Goal: Find contact information: Obtain details needed to contact an individual or organization

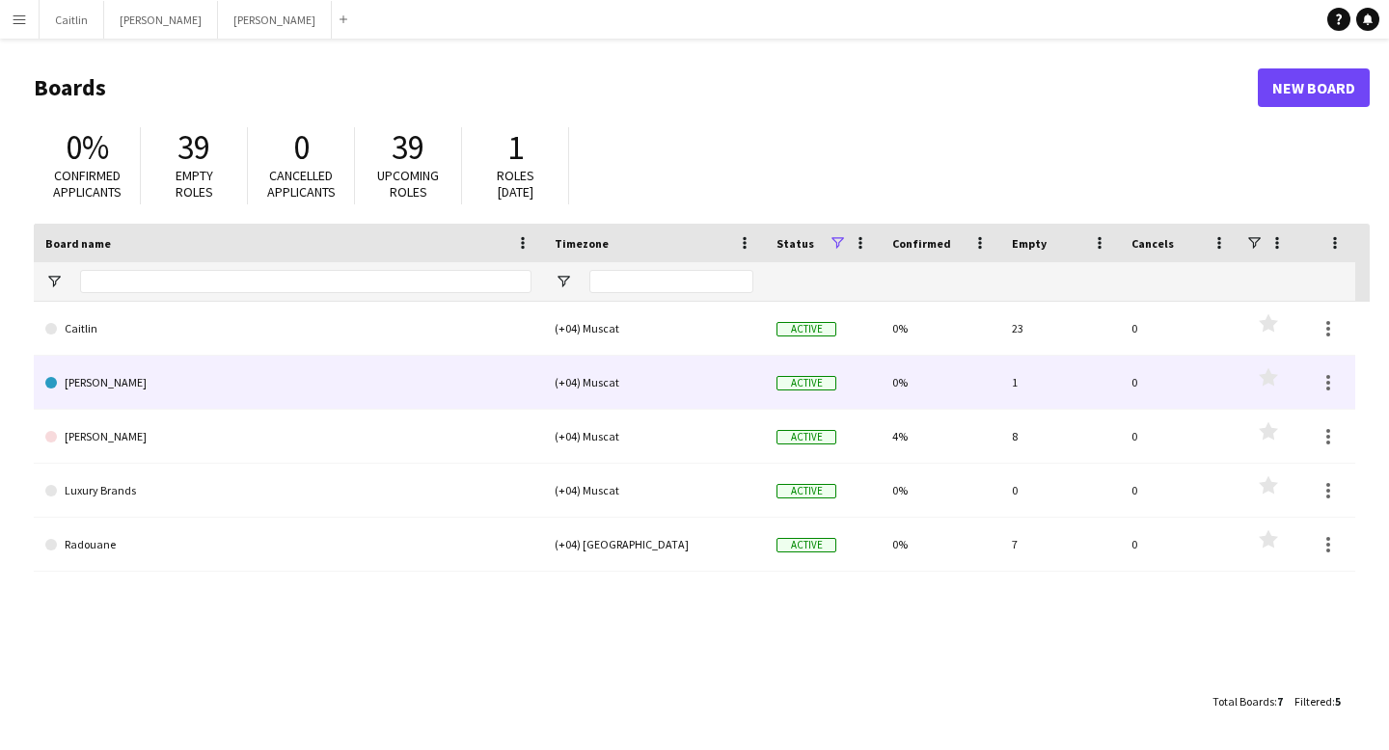
click at [114, 388] on link "[PERSON_NAME]" at bounding box center [288, 383] width 486 height 54
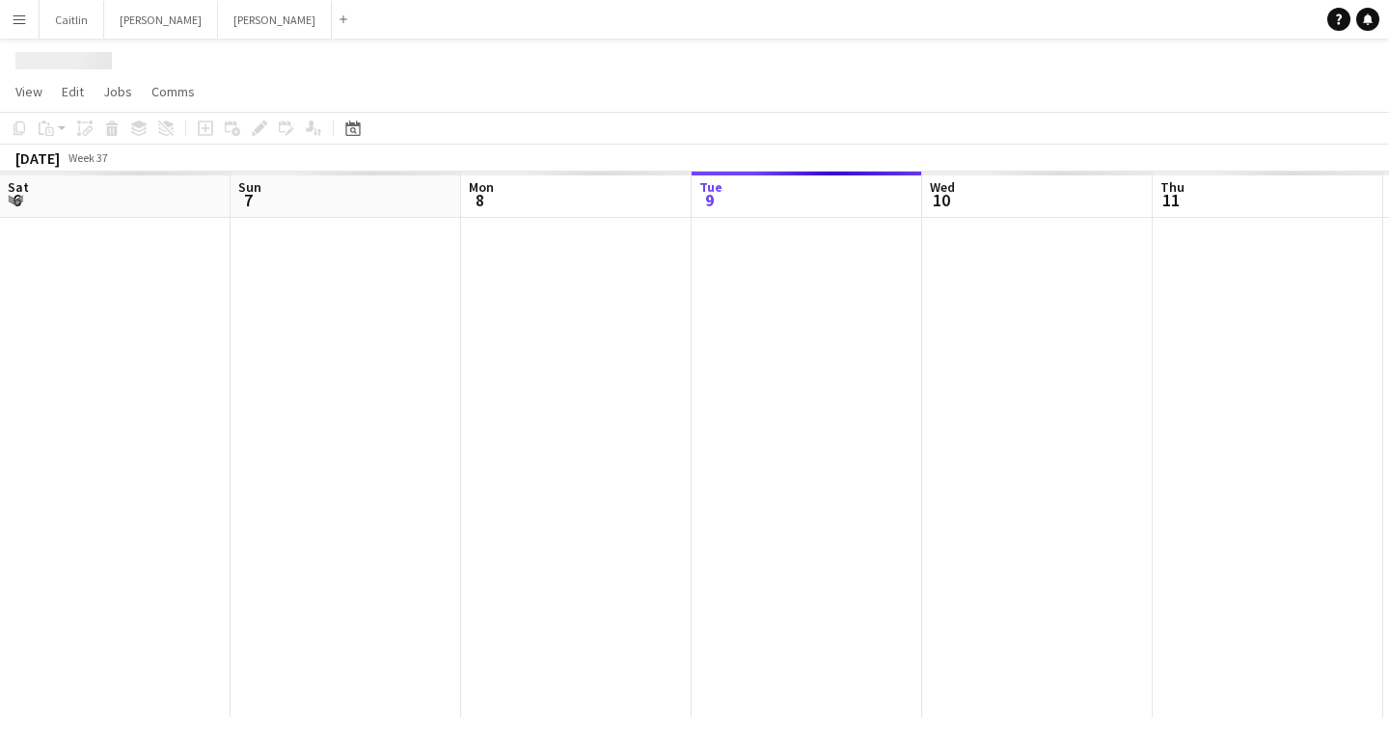
scroll to position [0, 461]
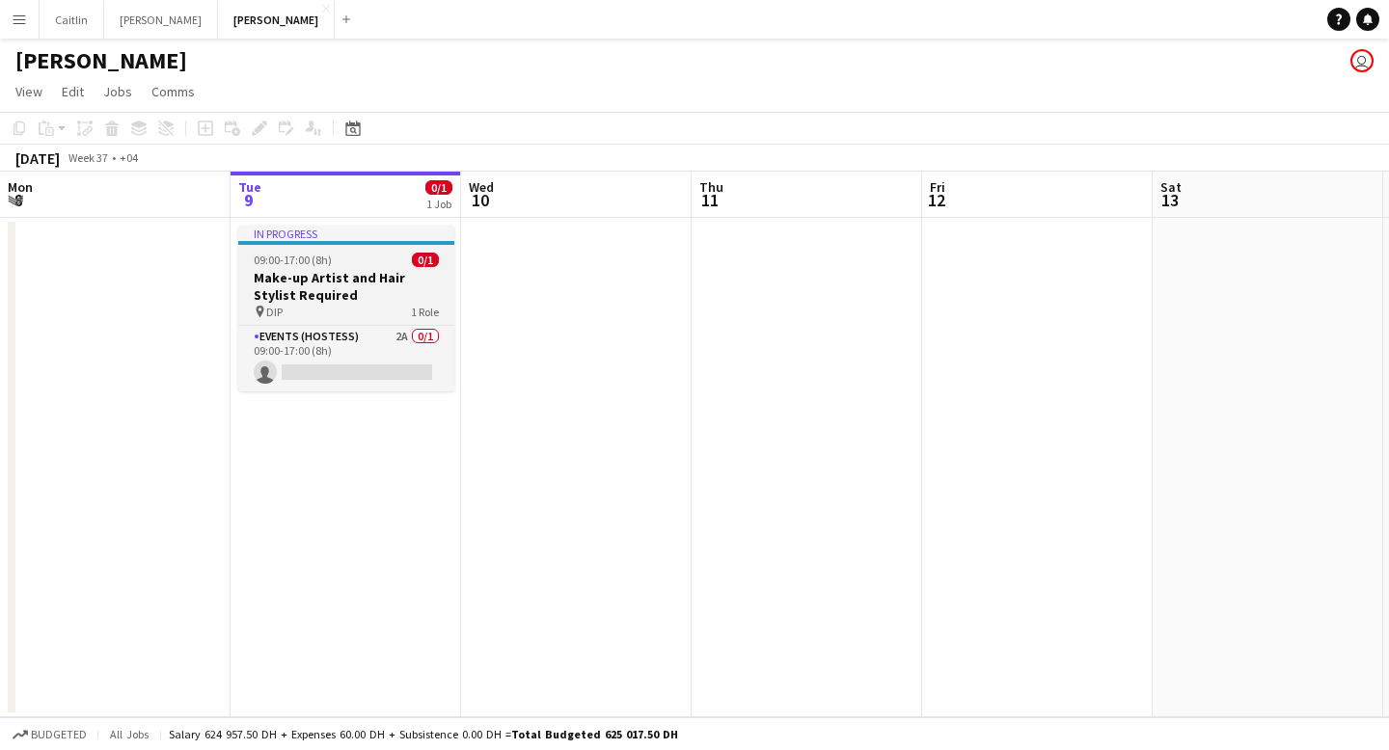
click at [344, 277] on h3 "Make-up Artist and Hair Stylist Required" at bounding box center [346, 286] width 216 height 35
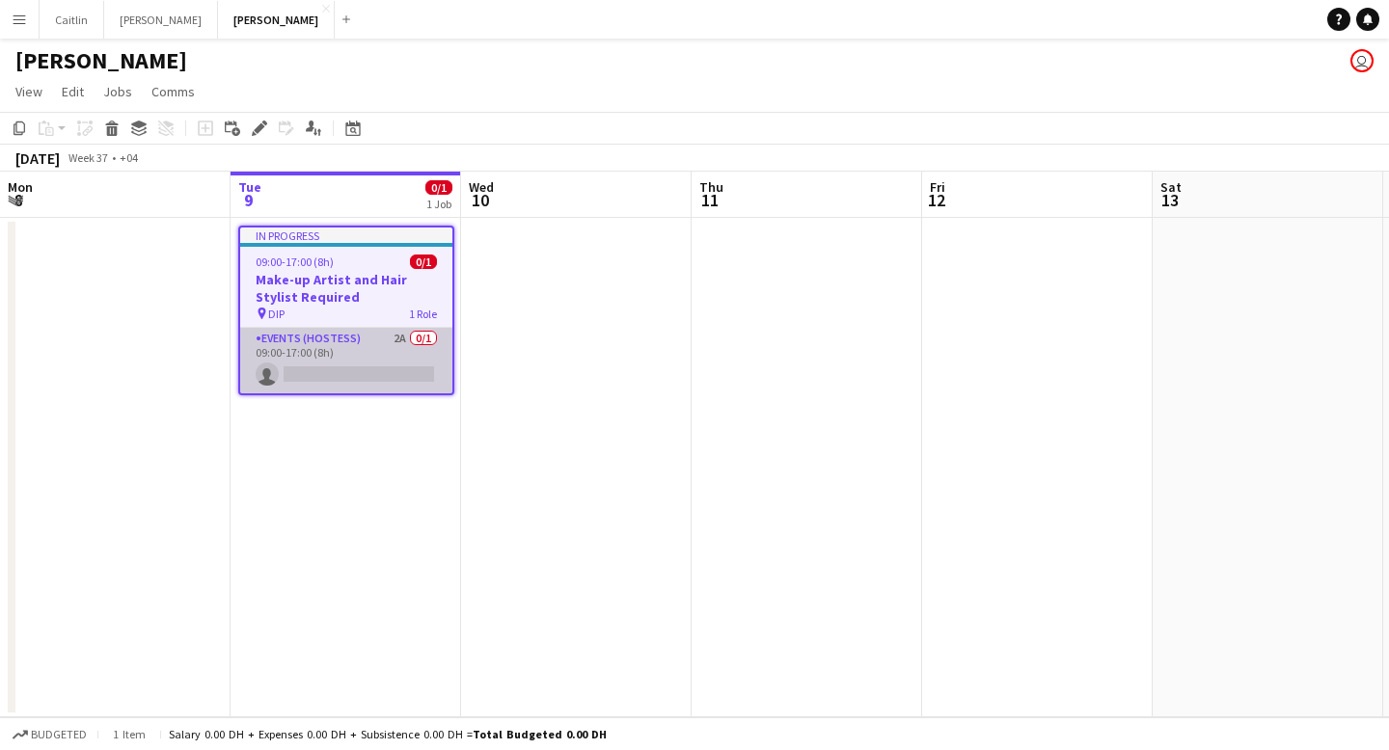
click at [347, 333] on app-card-role "Events (Hostess) 2A 0/1 09:00-17:00 (8h) single-neutral-actions" at bounding box center [346, 361] width 212 height 66
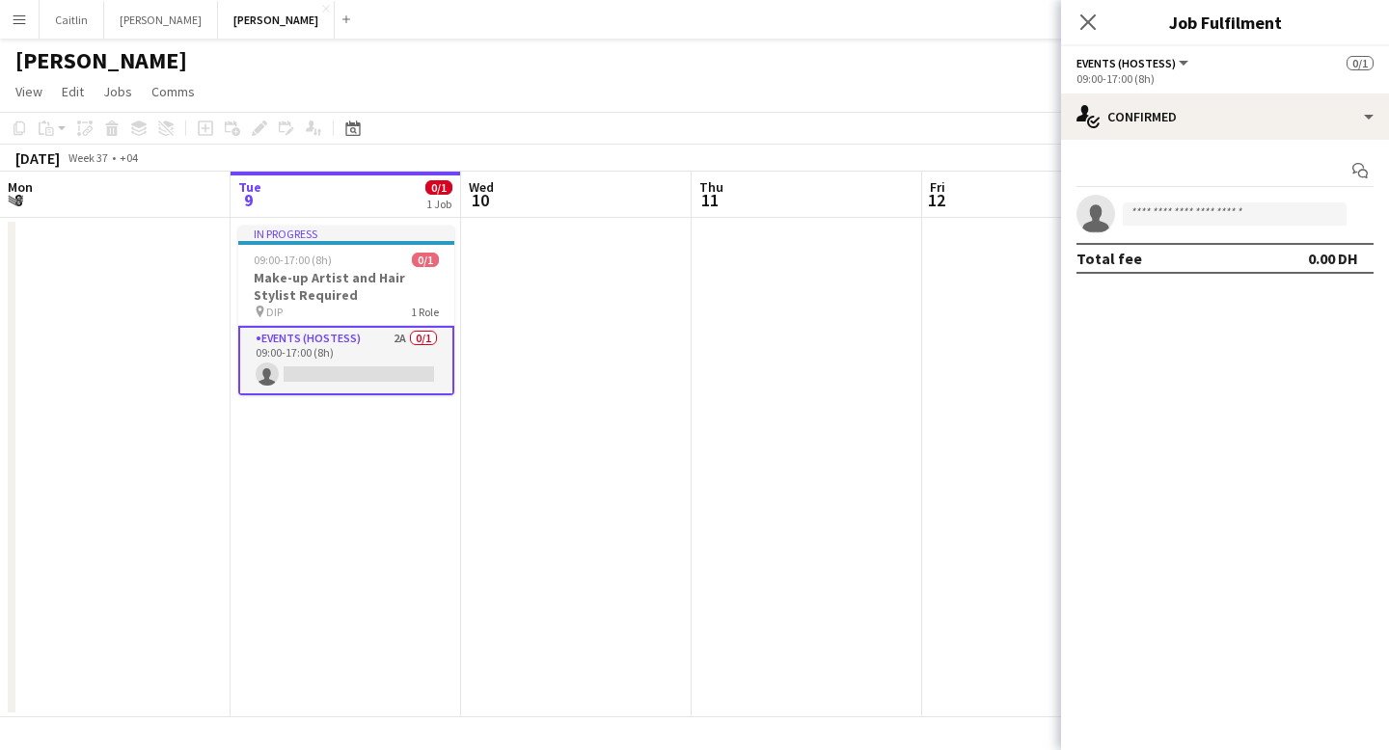
click at [517, 313] on app-date-cell at bounding box center [576, 468] width 230 height 500
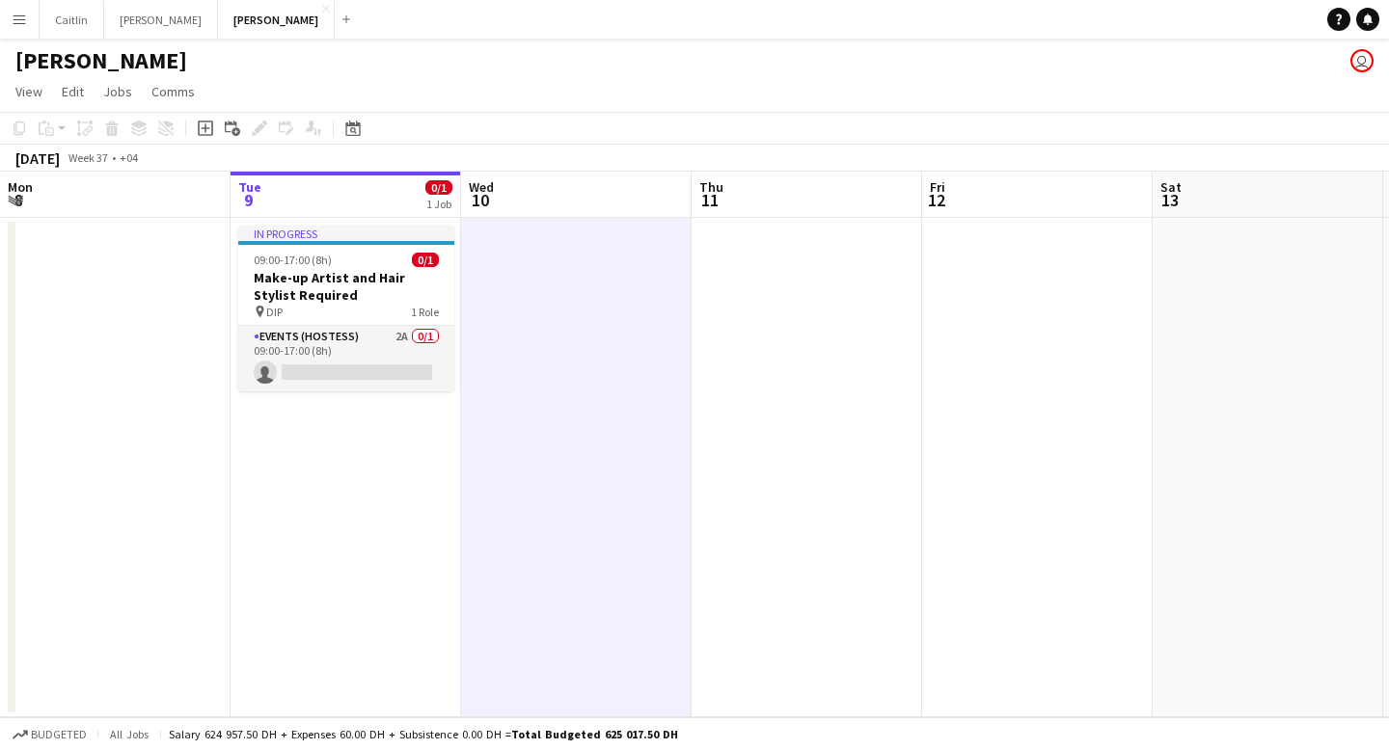
click at [18, 29] on button "Menu" at bounding box center [19, 19] width 39 height 39
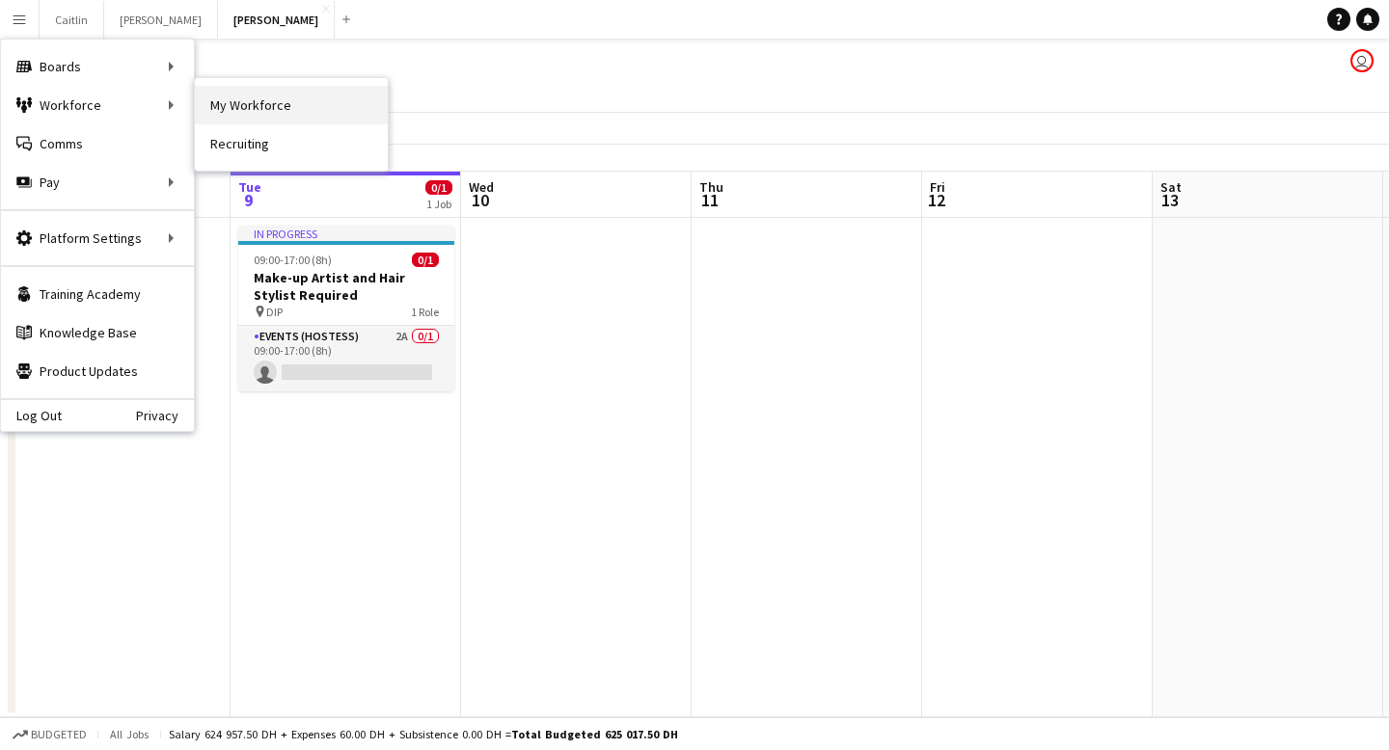
click at [230, 102] on link "My Workforce" at bounding box center [291, 105] width 193 height 39
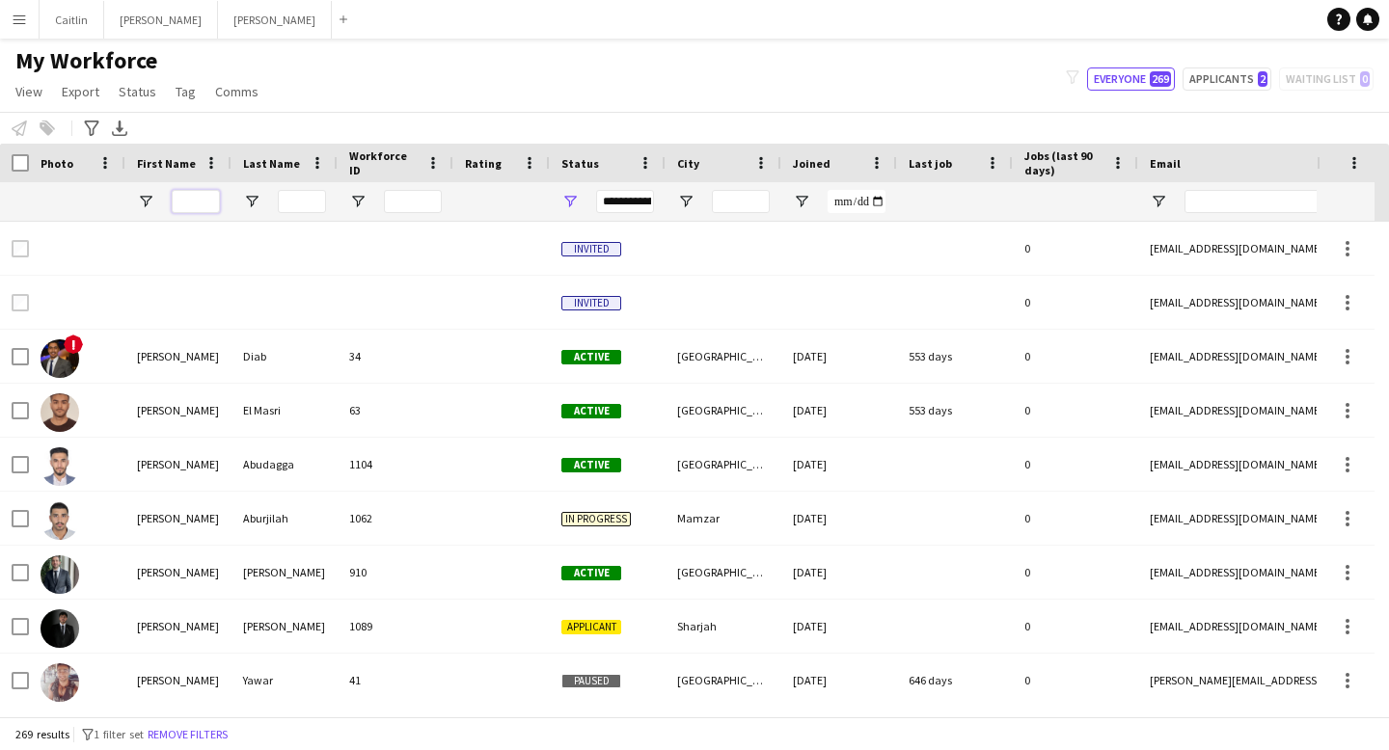
click at [195, 208] on input "First Name Filter Input" at bounding box center [196, 201] width 48 height 23
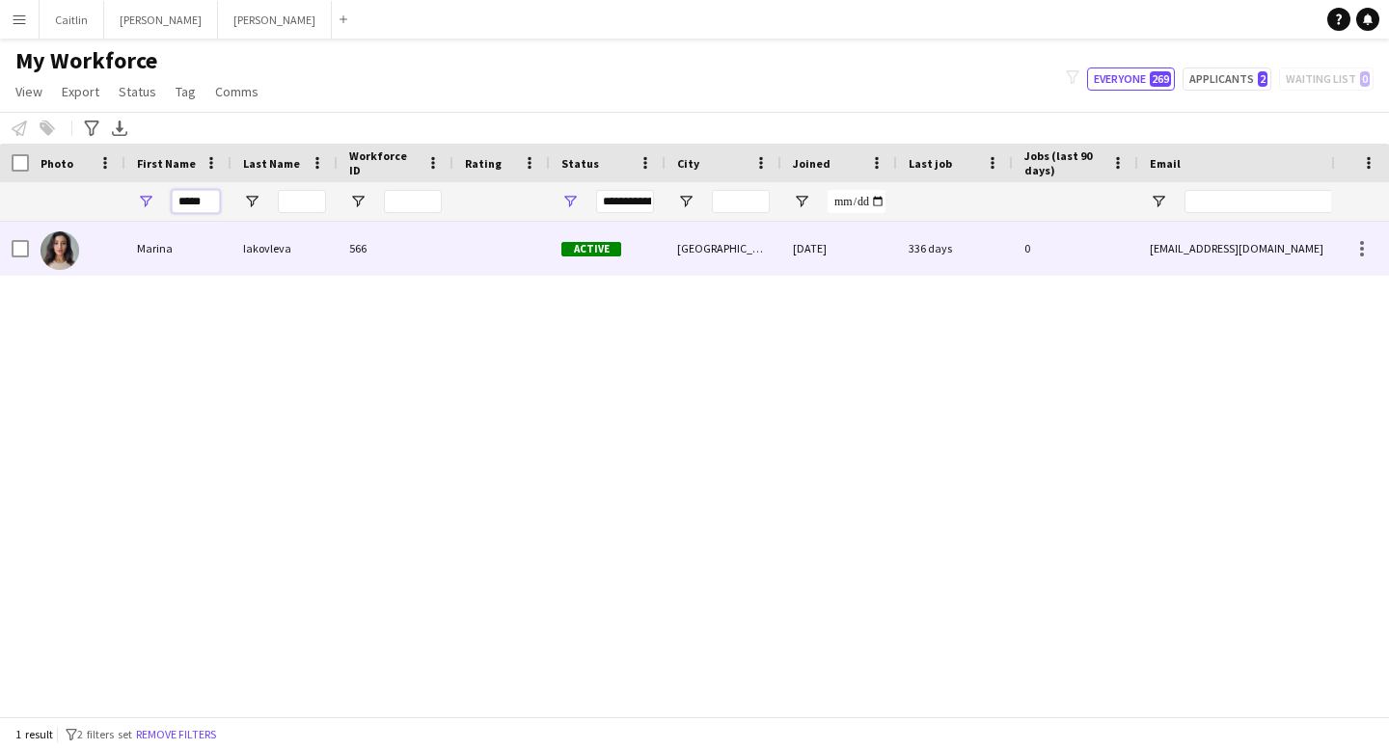
type input "*****"
click at [169, 256] on div "Marina" at bounding box center [178, 248] width 106 height 53
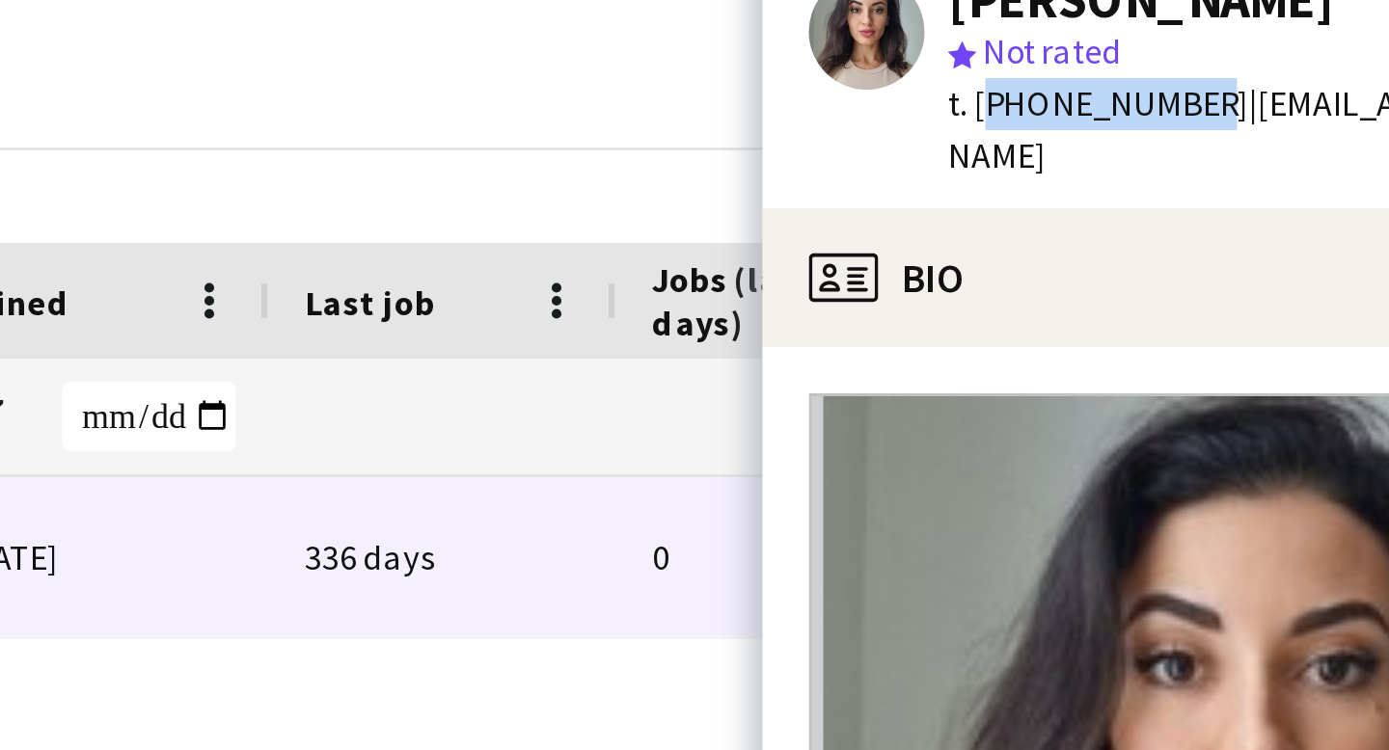
drag, startPoint x: 1204, startPoint y: 96, endPoint x: 1131, endPoint y: 95, distance: 72.3
click at [1131, 95] on span "t. [PHONE_NUMBER]" at bounding box center [1173, 97] width 100 height 14
click at [1185, 102] on span "t. [PHONE_NUMBER]" at bounding box center [1173, 97] width 100 height 14
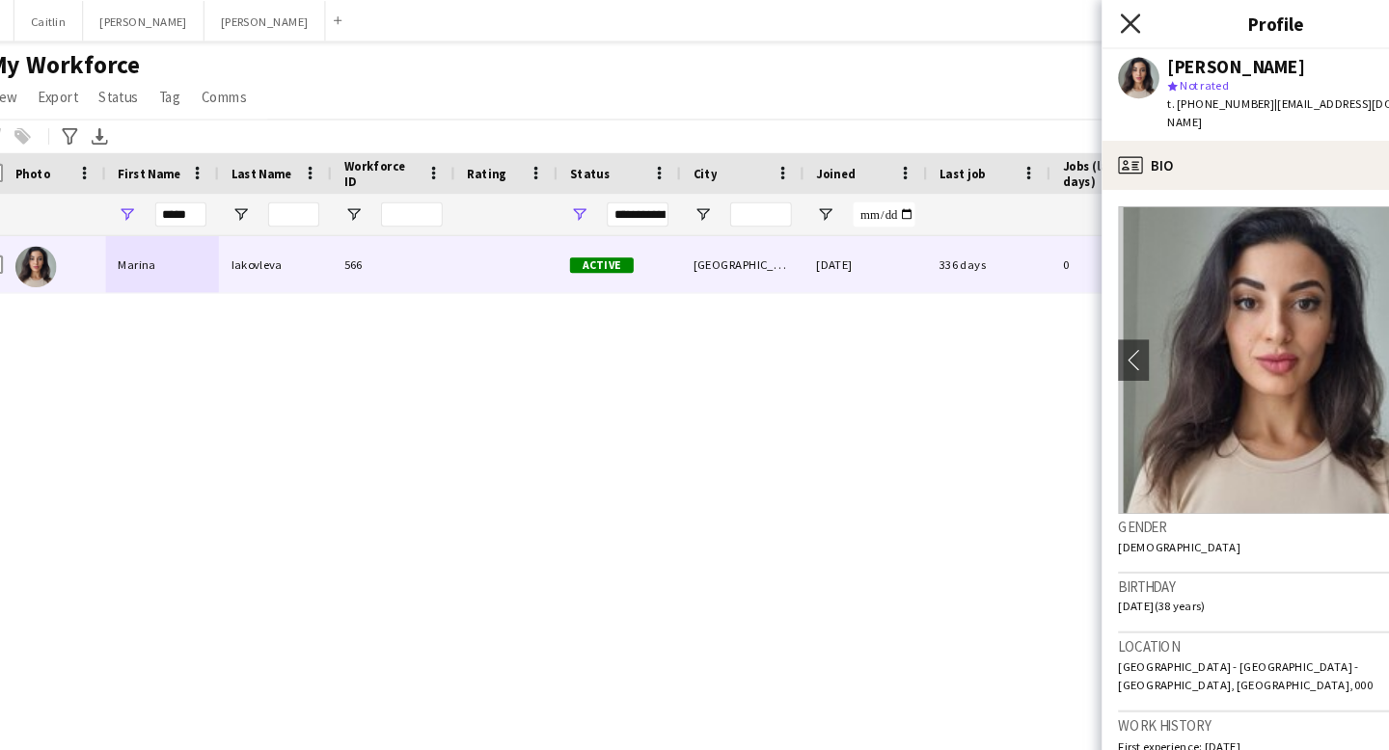
click at [1089, 15] on icon "Close pop-in" at bounding box center [1087, 22] width 18 height 18
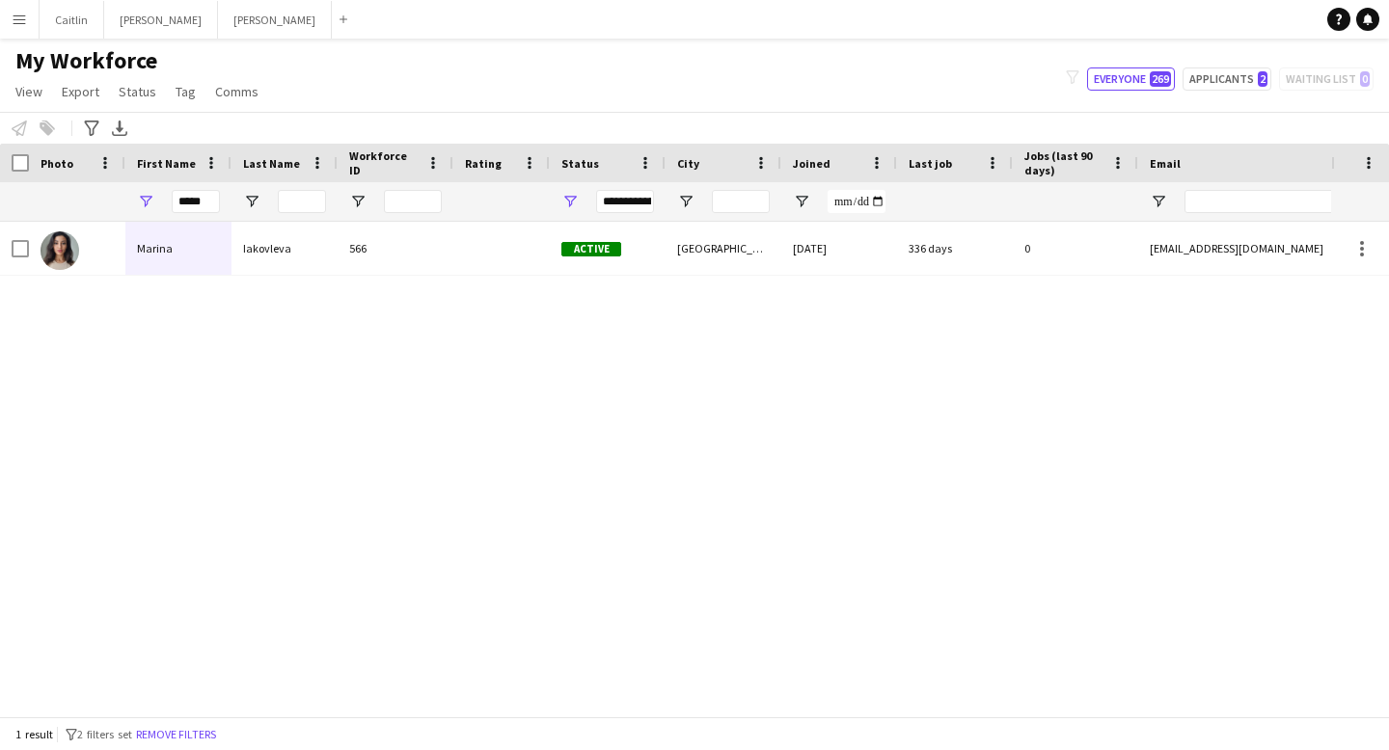
click at [1359, 160] on div at bounding box center [1359, 163] width 35 height 39
click at [1376, 161] on span at bounding box center [1368, 162] width 17 height 17
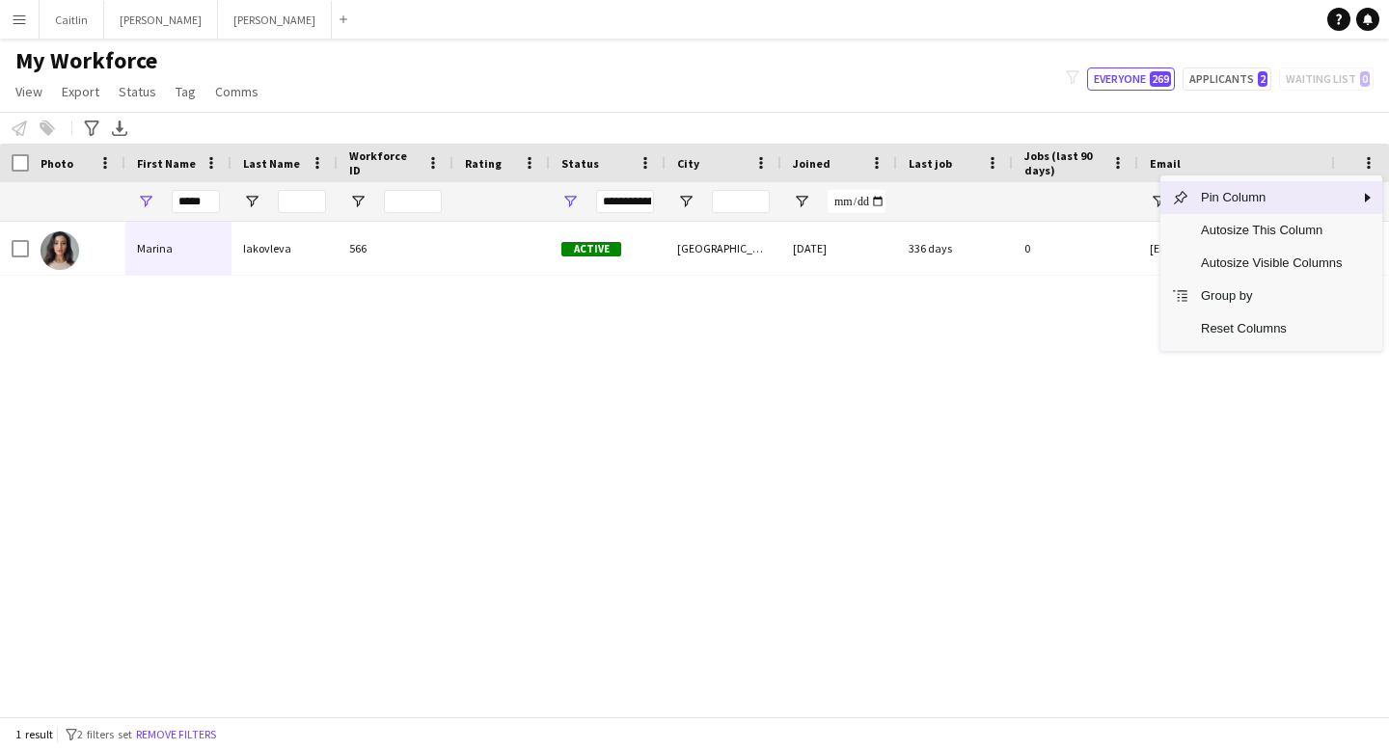
click at [1187, 174] on div "Email" at bounding box center [1319, 163] width 339 height 29
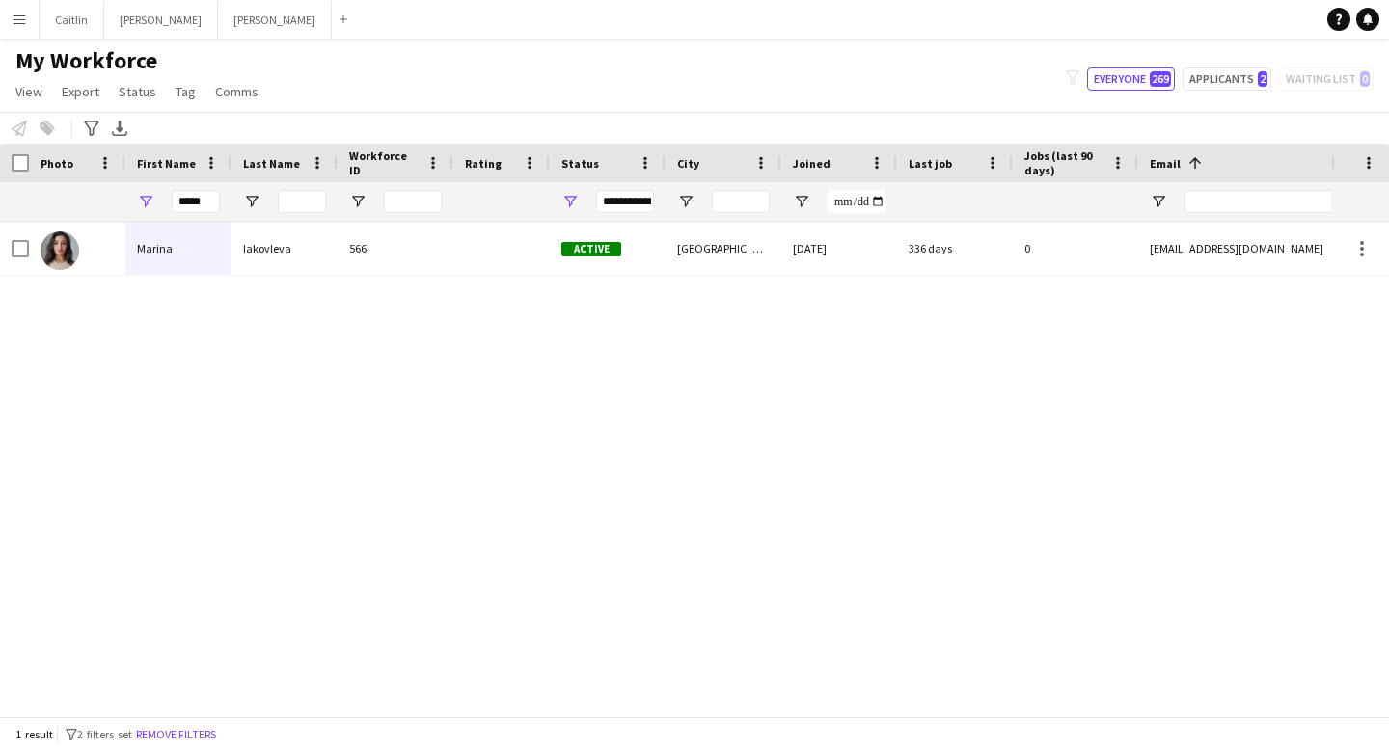
click at [1186, 160] on span at bounding box center [1194, 162] width 17 height 17
click at [1190, 162] on span at bounding box center [1194, 162] width 17 height 17
click at [1174, 163] on span "Email" at bounding box center [1165, 163] width 31 height 14
click at [1174, 164] on span "Email" at bounding box center [1165, 163] width 31 height 14
click at [1215, 193] on input "Email Filter Input" at bounding box center [1348, 201] width 328 height 23
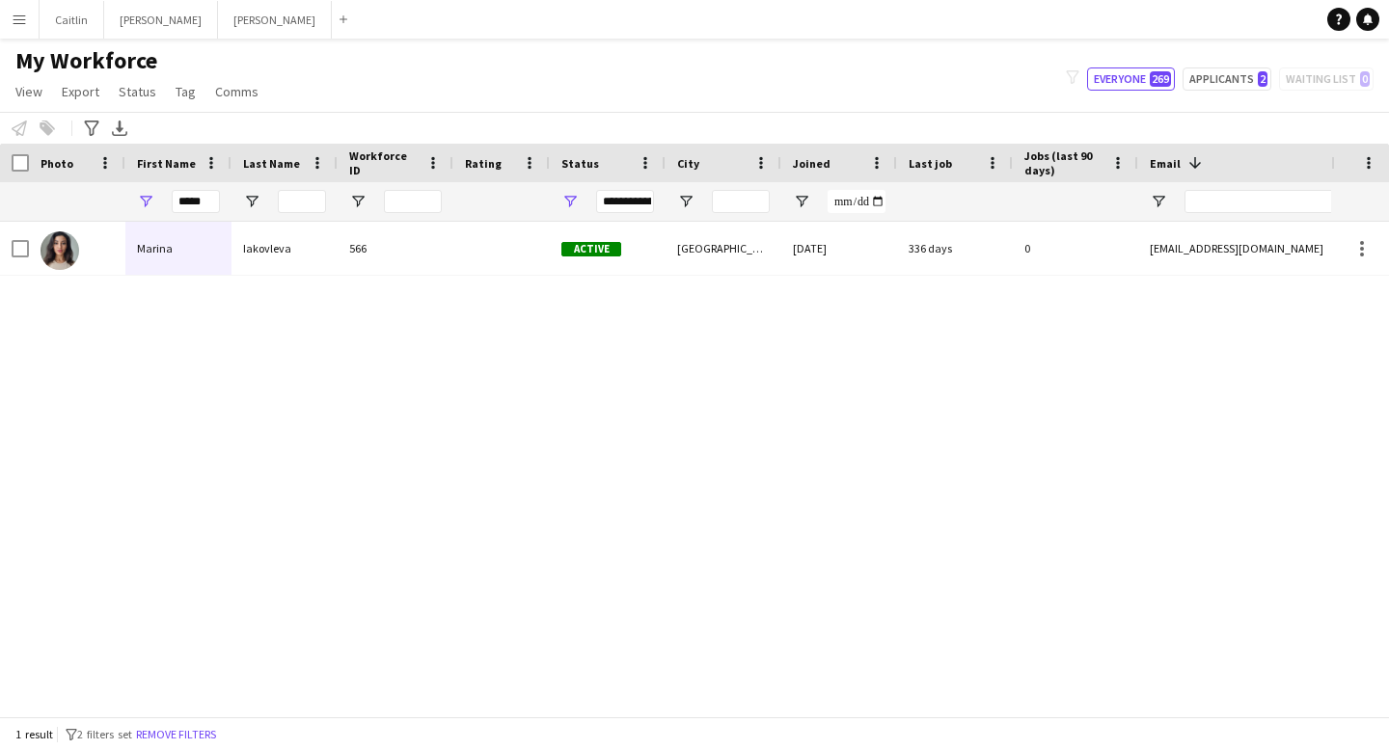
click at [994, 345] on div "[PERSON_NAME] 566 Active [GEOGRAPHIC_DATA] [DATE] 336 days 0 [EMAIL_ADDRESS][DO…" at bounding box center [665, 462] width 1331 height 480
